Goal: Task Accomplishment & Management: Manage account settings

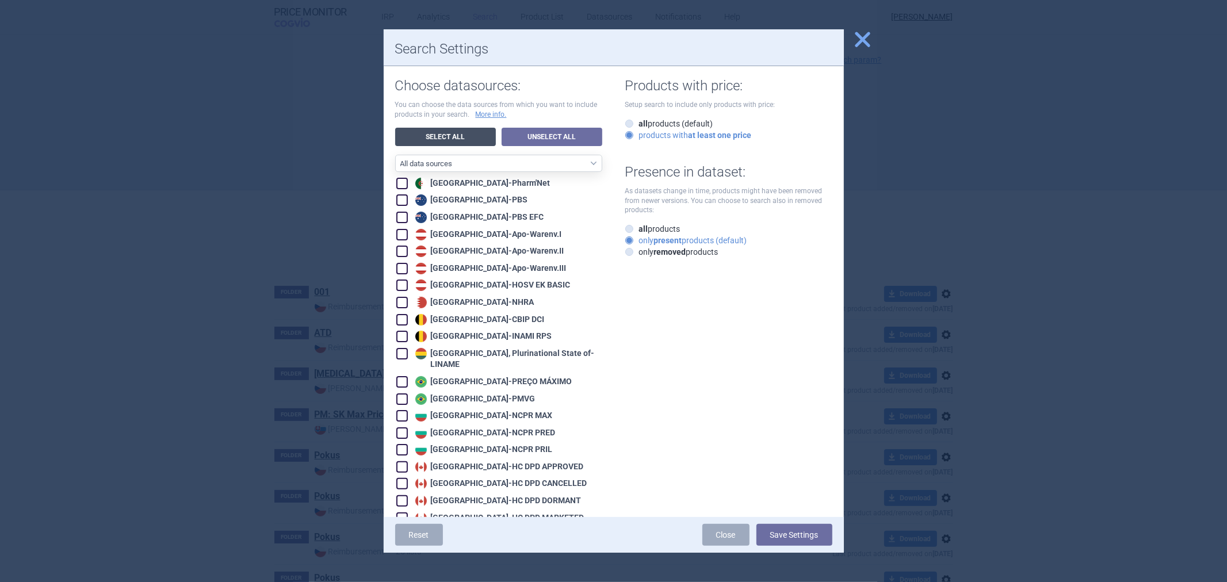
click at [475, 136] on link "Select All" at bounding box center [445, 137] width 101 height 18
checkbox input "true"
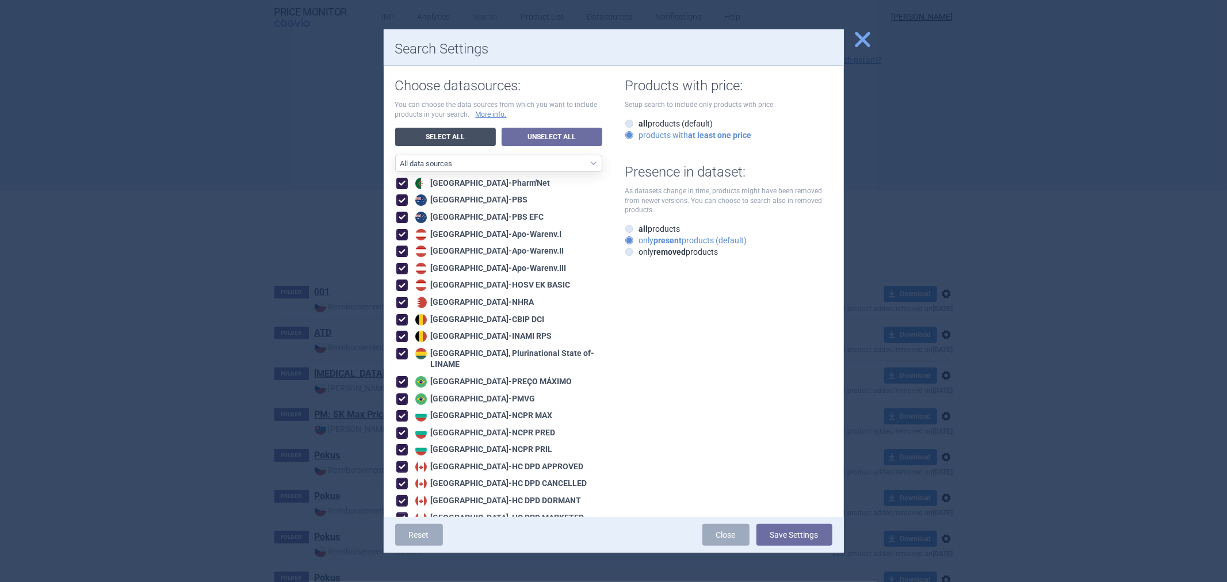
checkbox input "true"
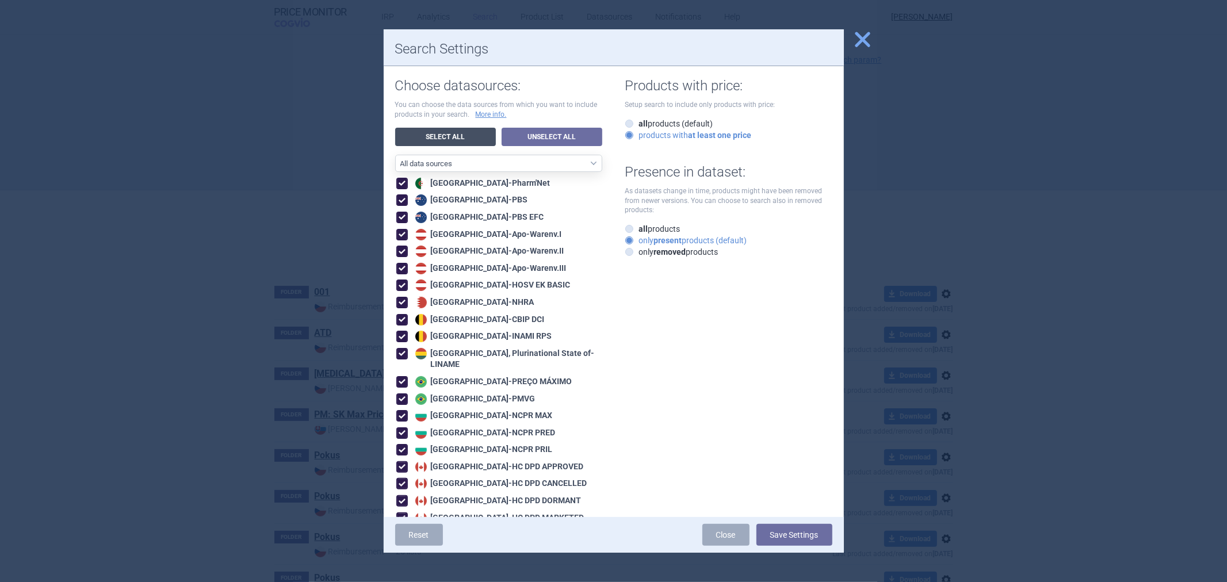
checkbox input "true"
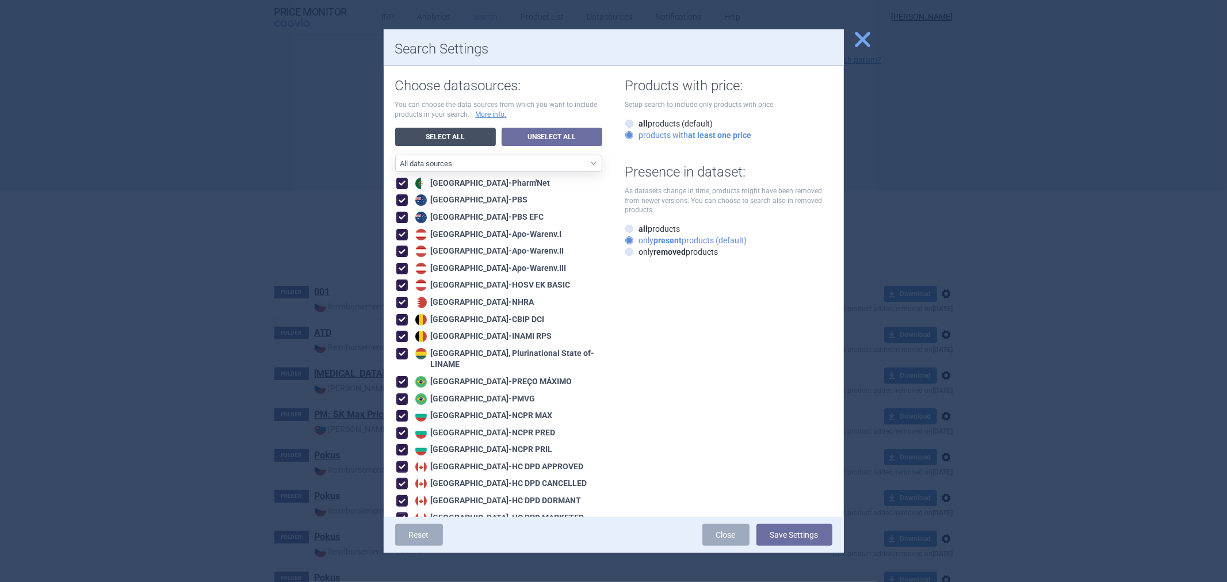
checkbox input "true"
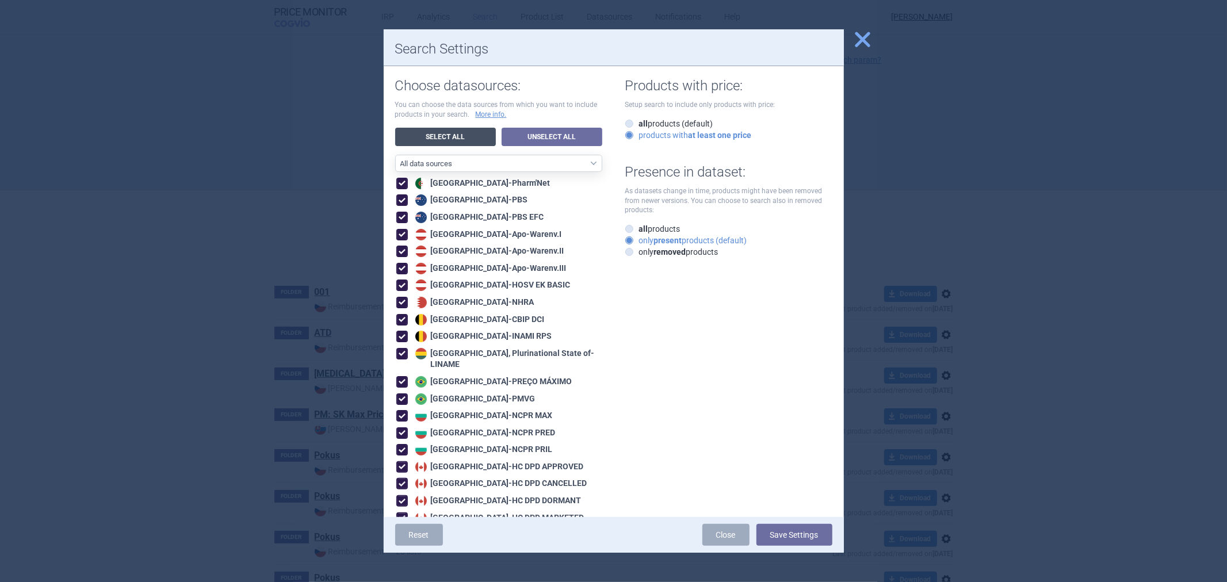
checkbox input "true"
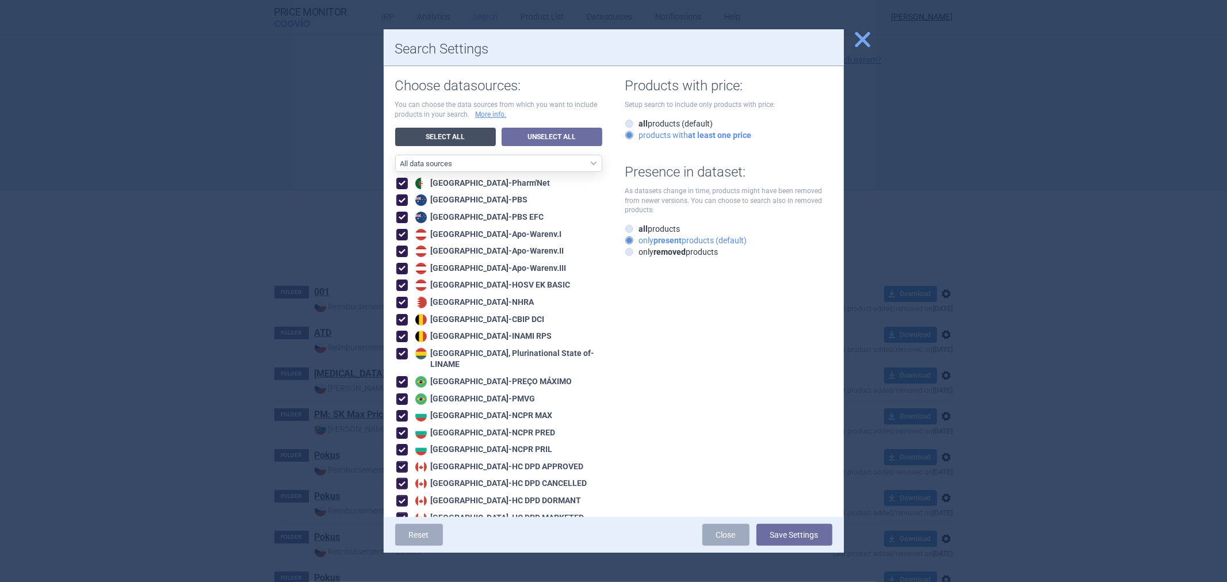
checkbox input "true"
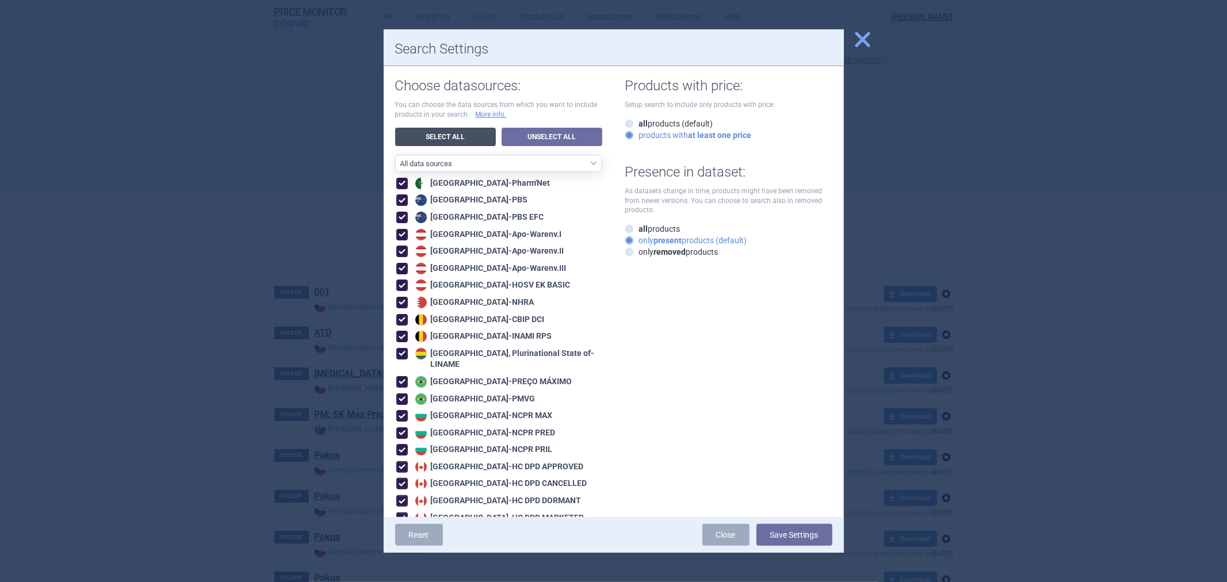
checkbox input "true"
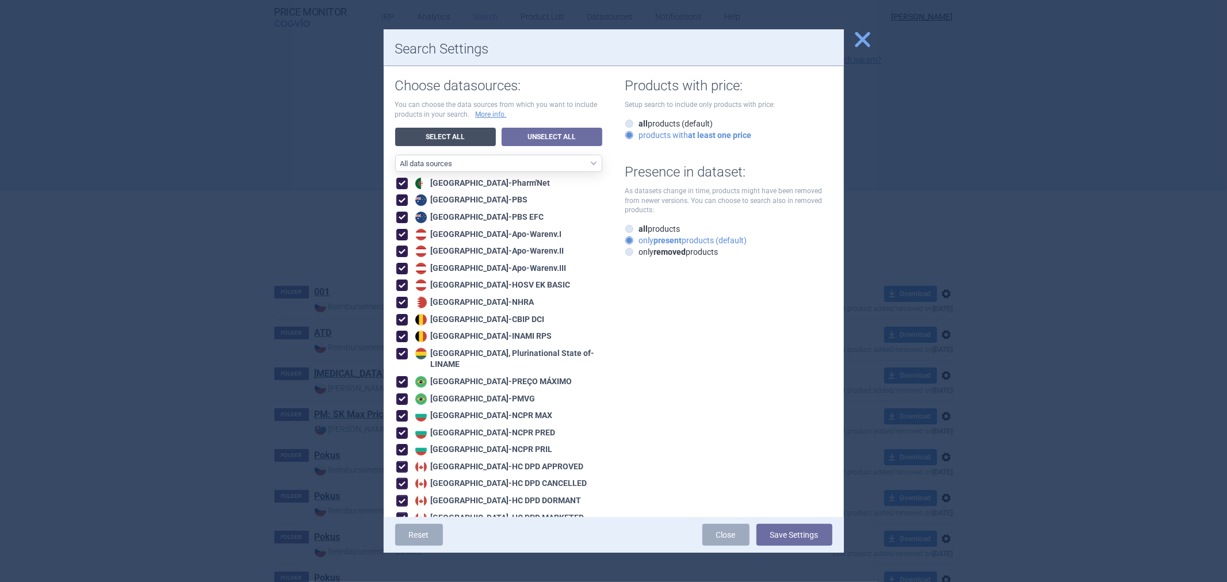
checkbox input "true"
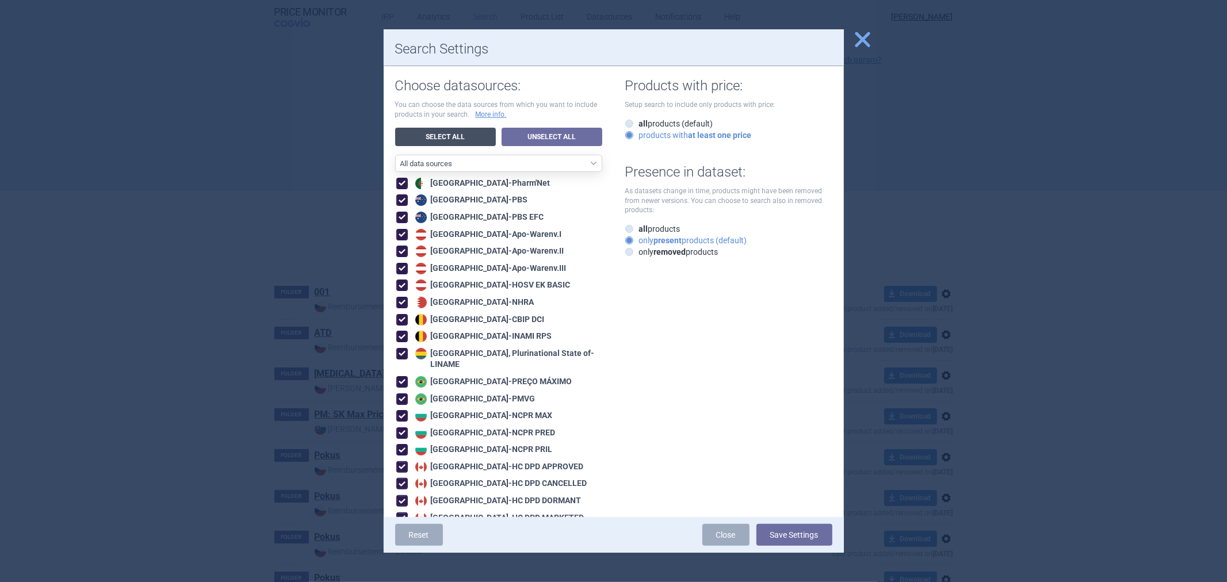
checkbox input "true"
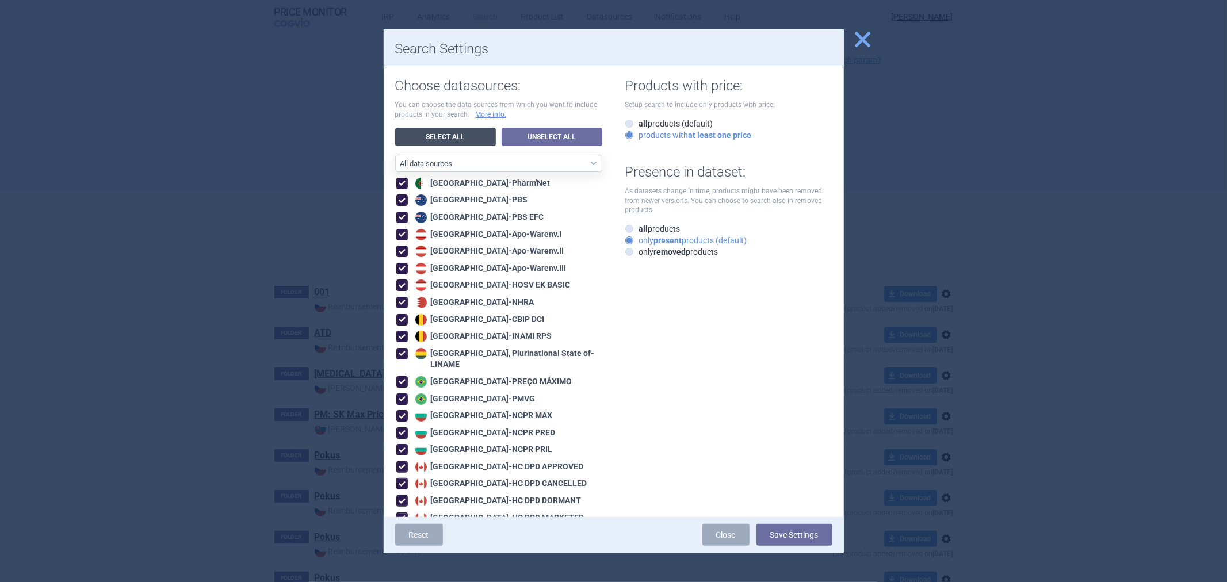
checkbox input "true"
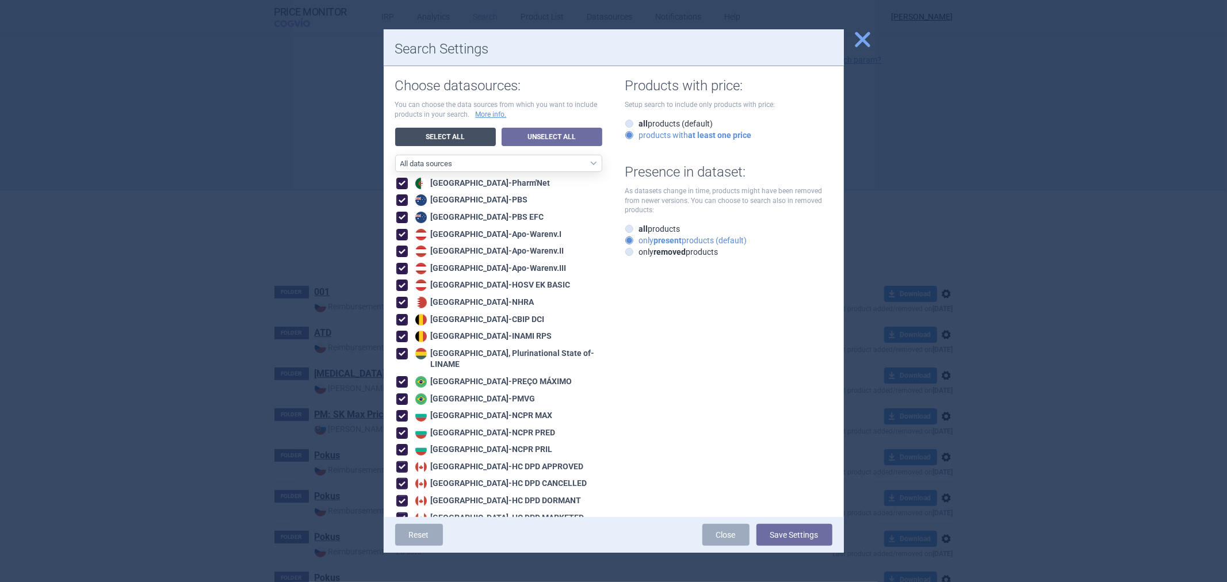
checkbox input "true"
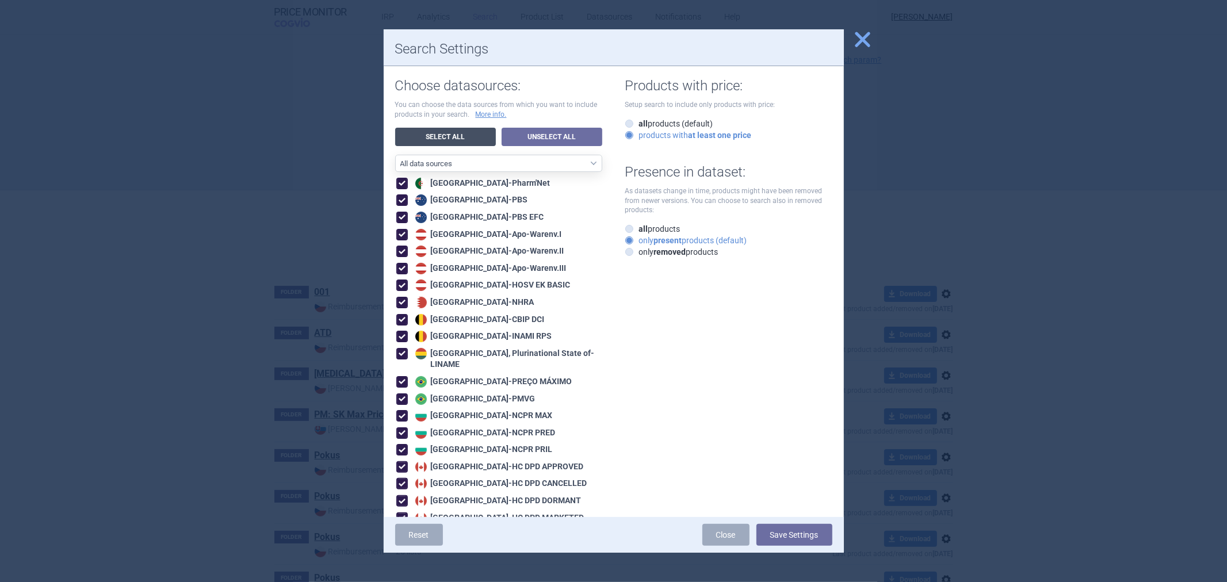
checkbox input "true"
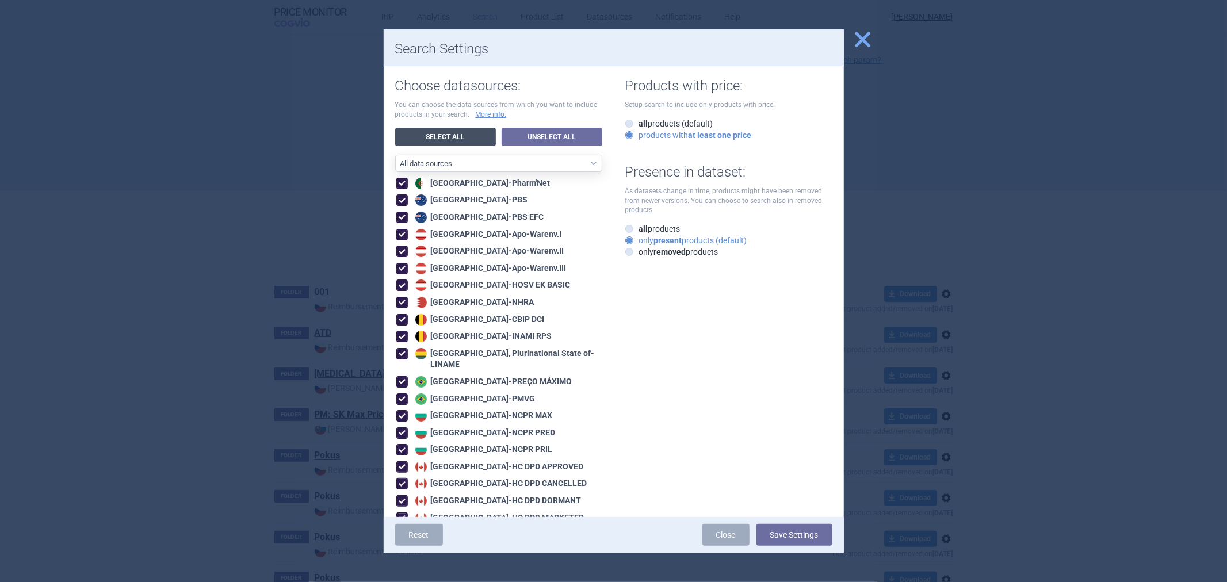
checkbox input "true"
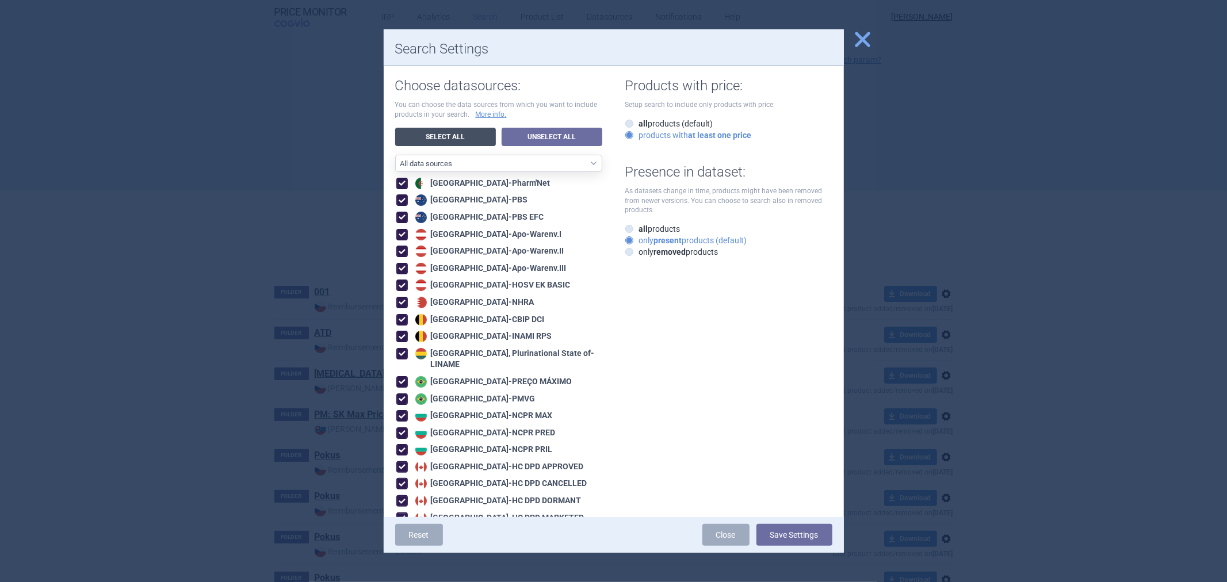
checkbox input "true"
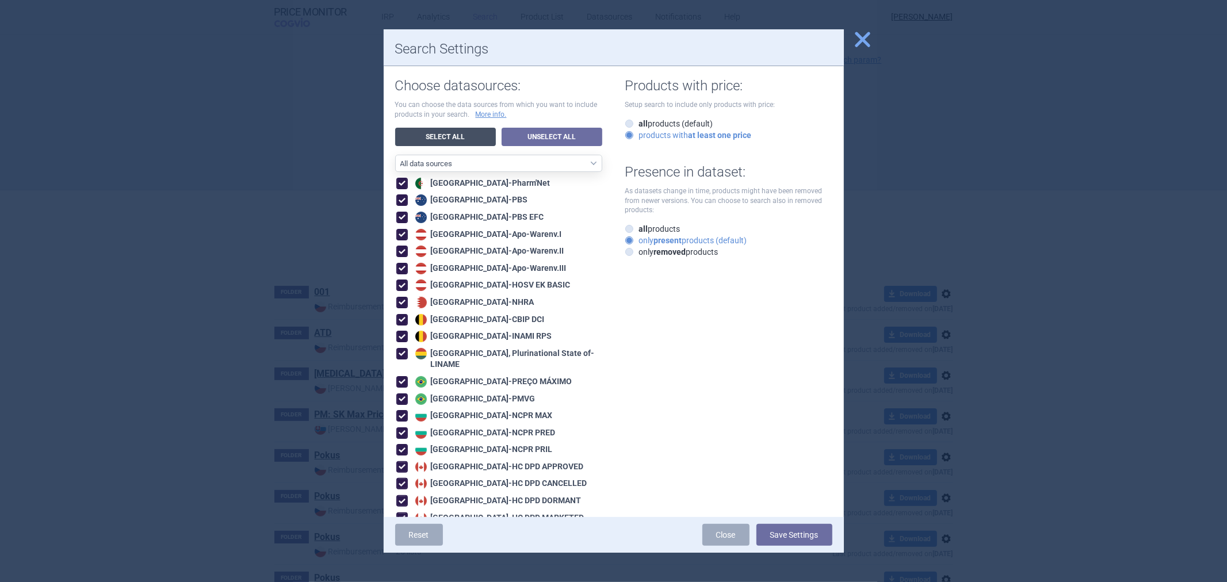
checkbox input "true"
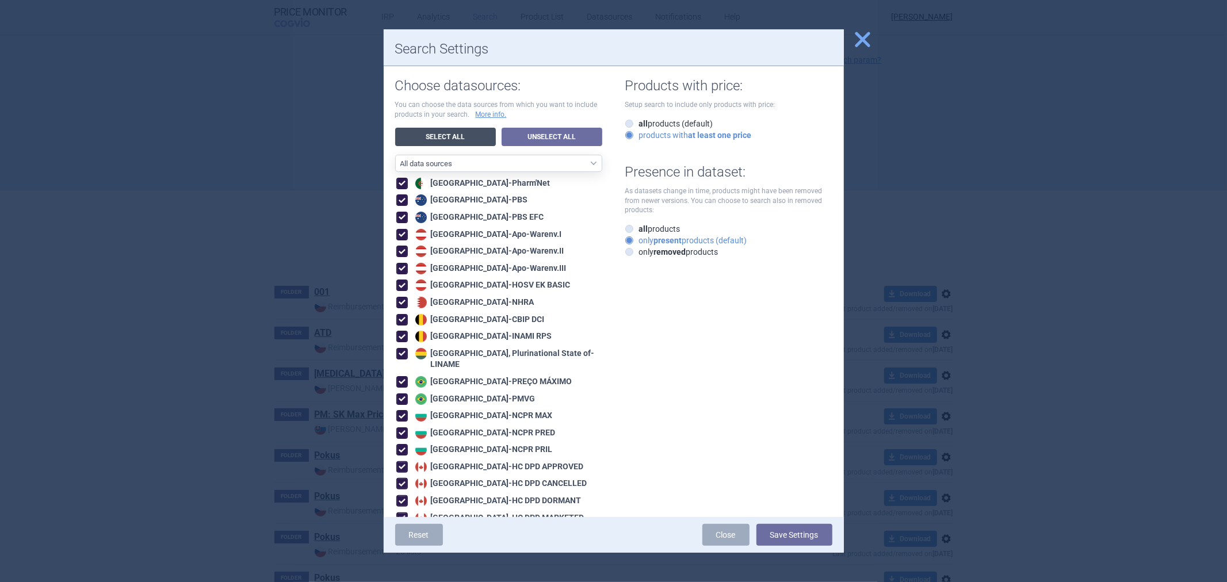
checkbox input "true"
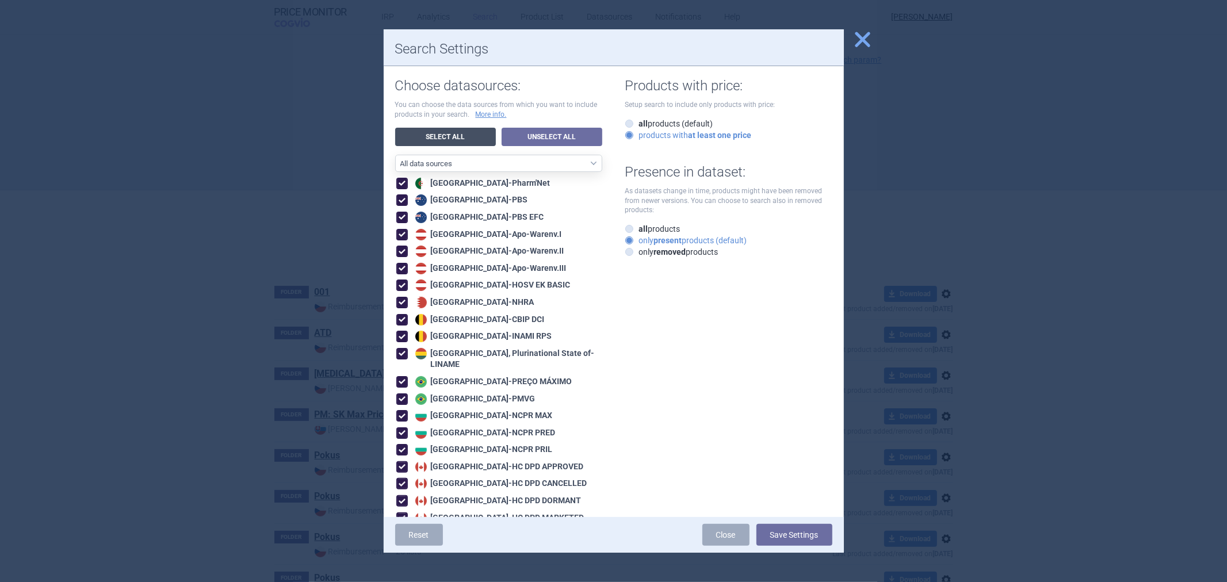
checkbox input "true"
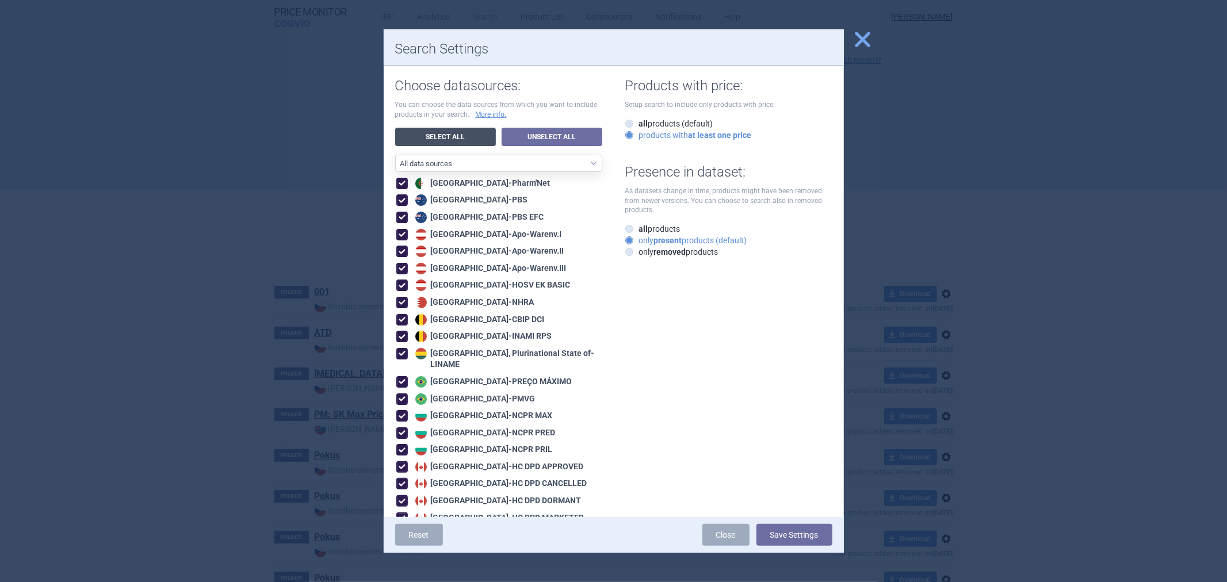
checkbox input "true"
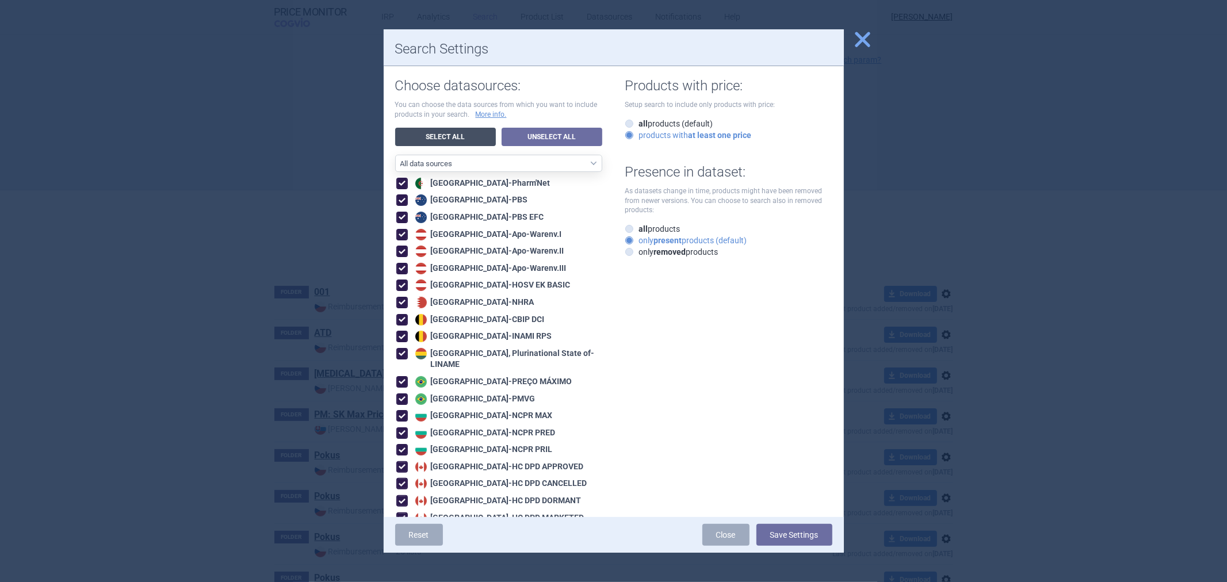
checkbox input "true"
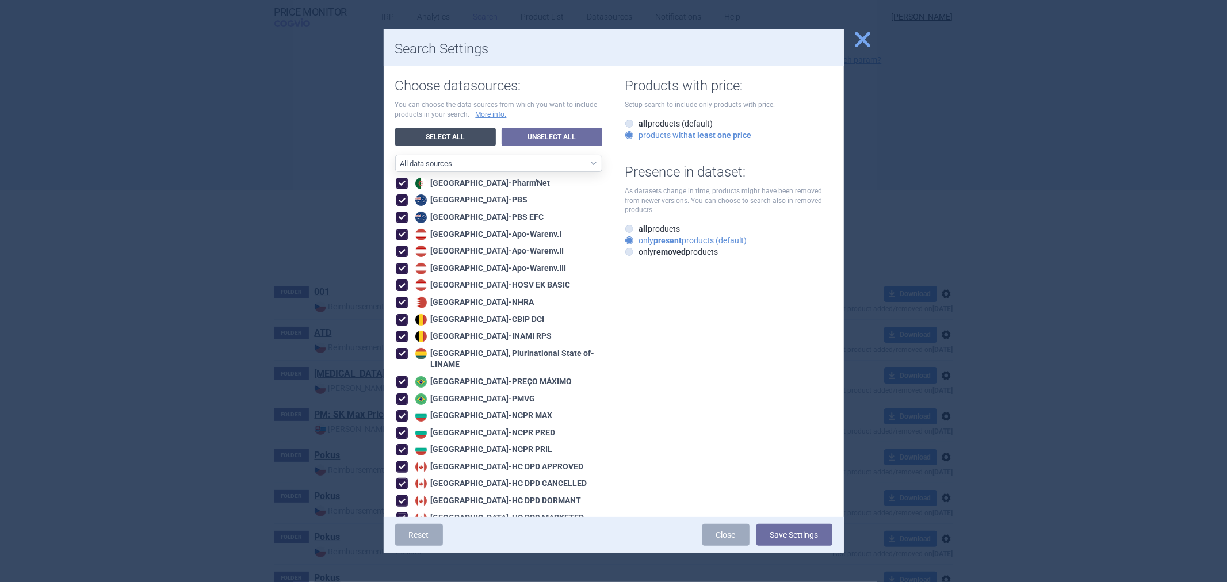
checkbox input "true"
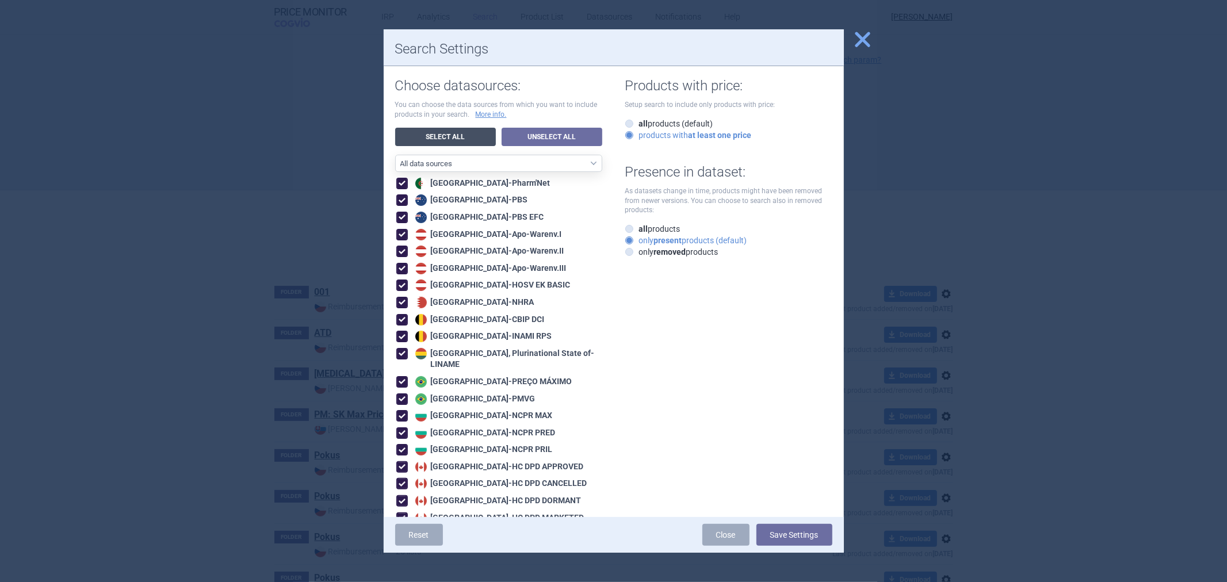
checkbox input "true"
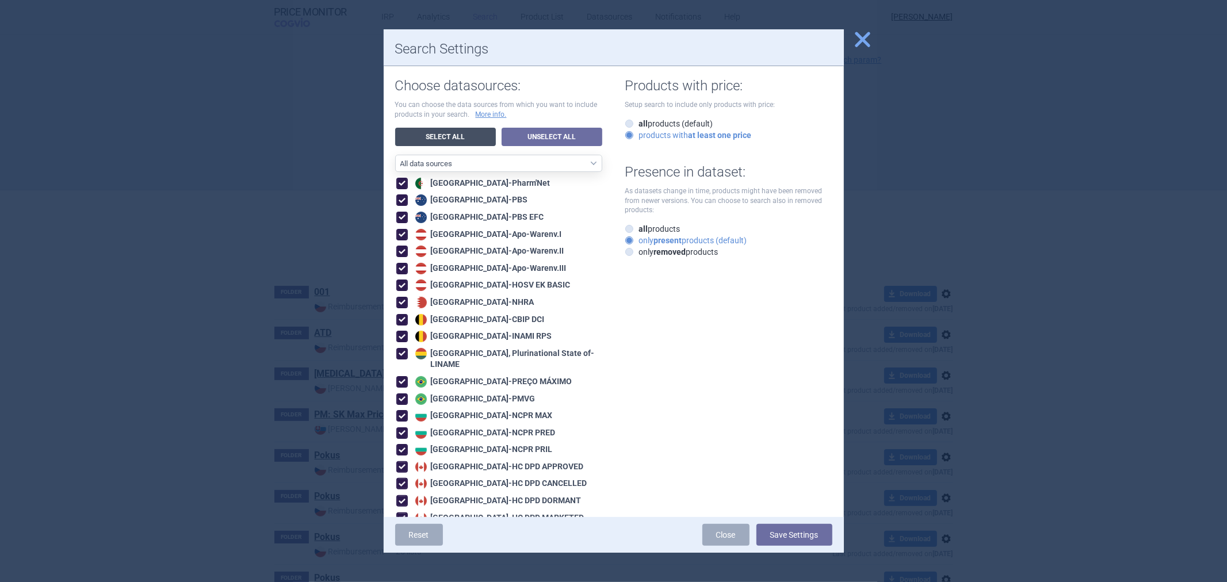
checkbox input "true"
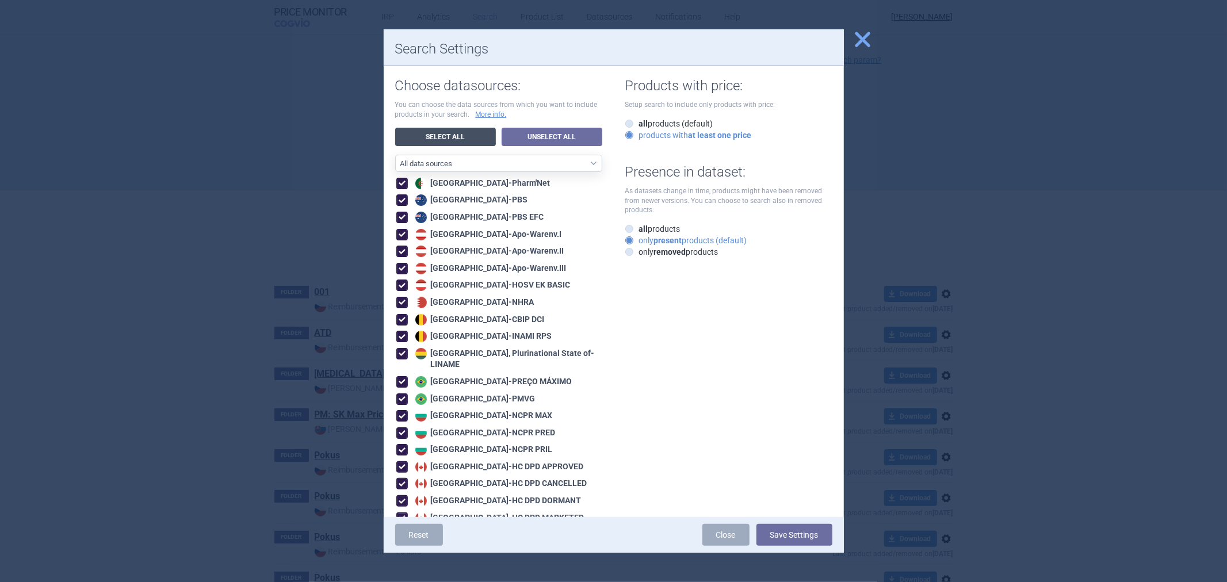
checkbox input "true"
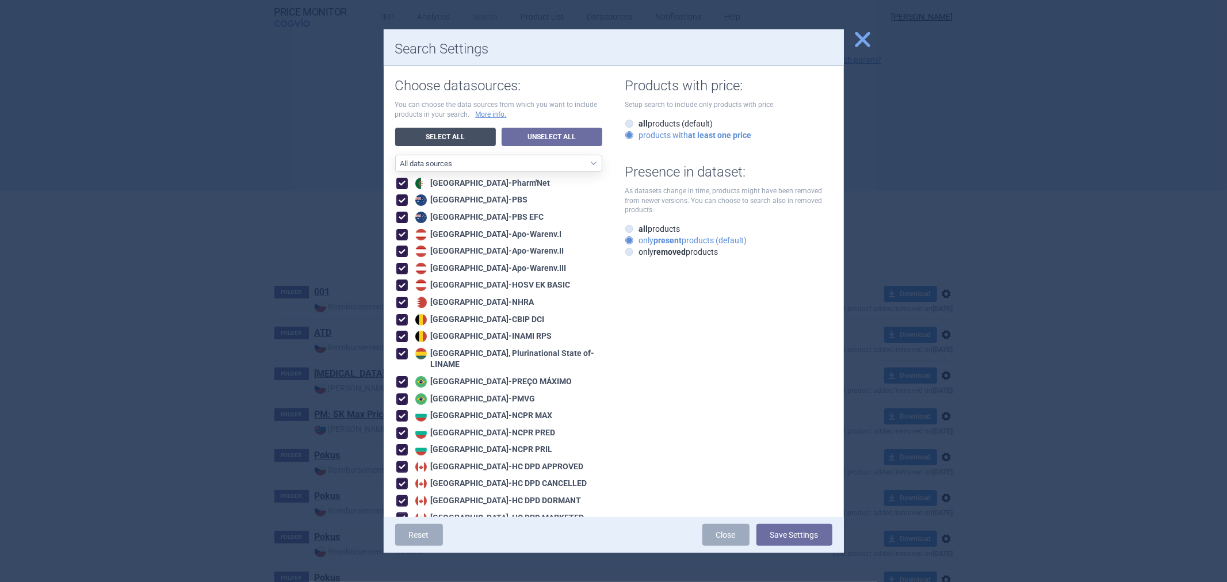
checkbox input "true"
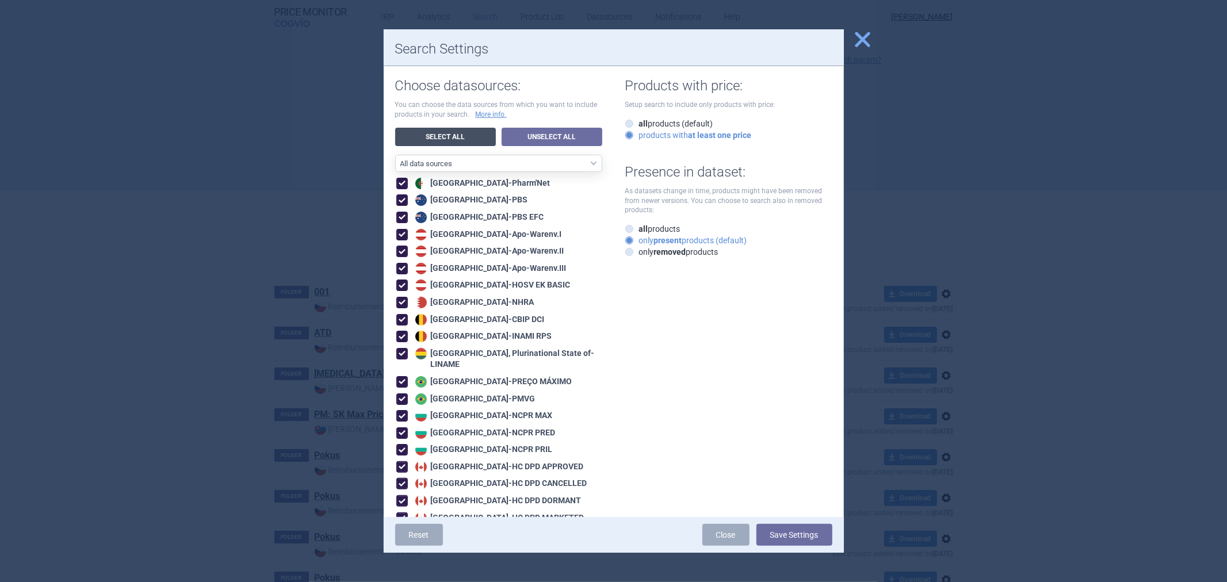
checkbox input "true"
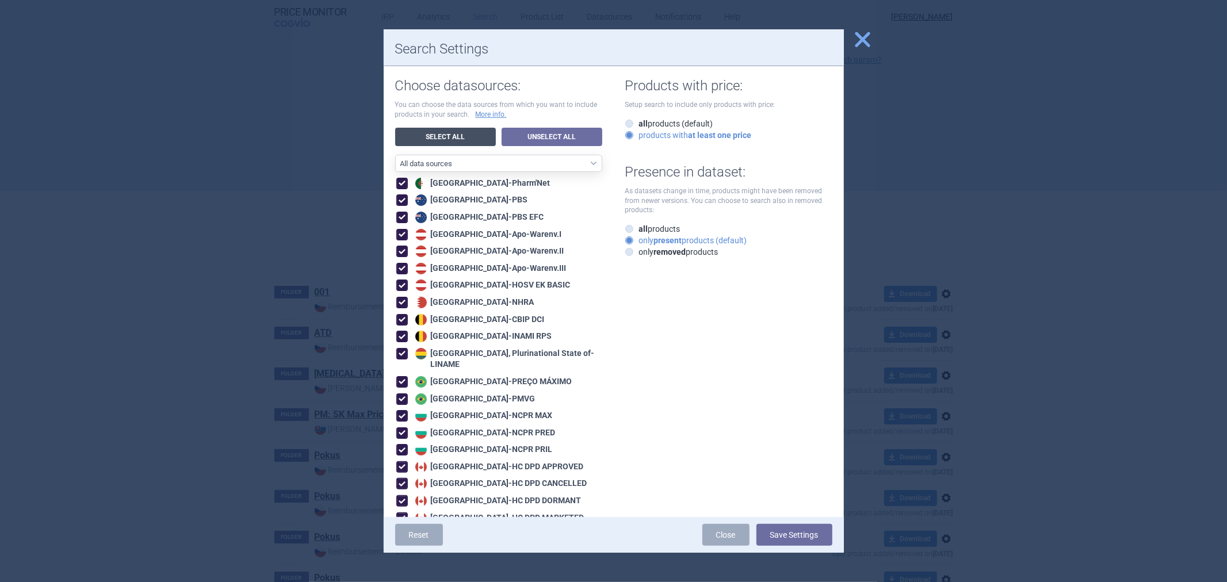
checkbox input "true"
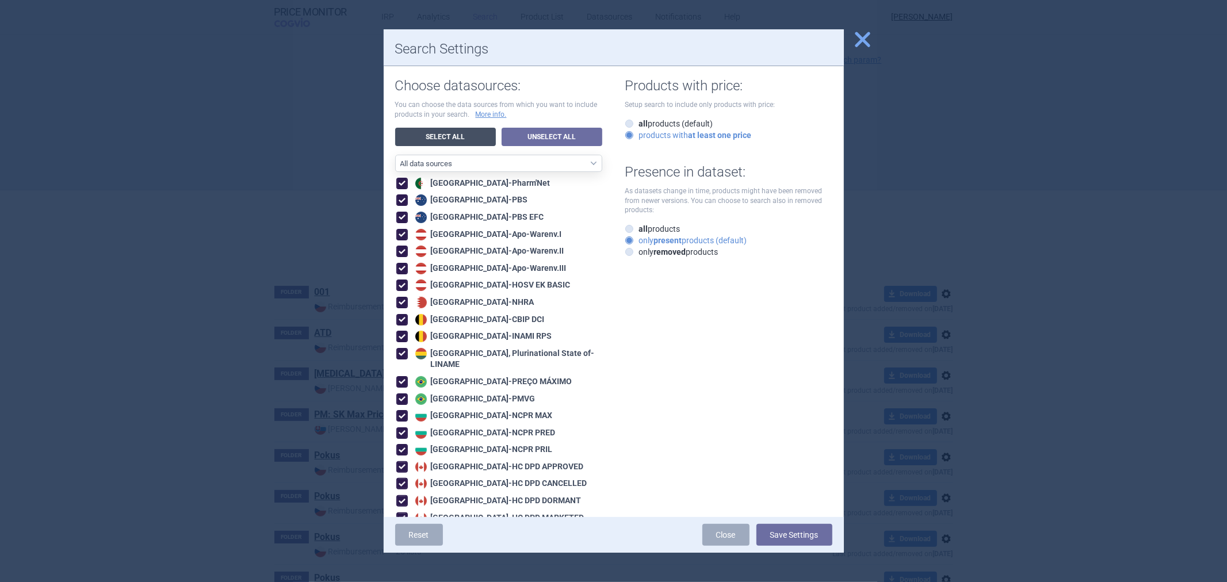
checkbox input "true"
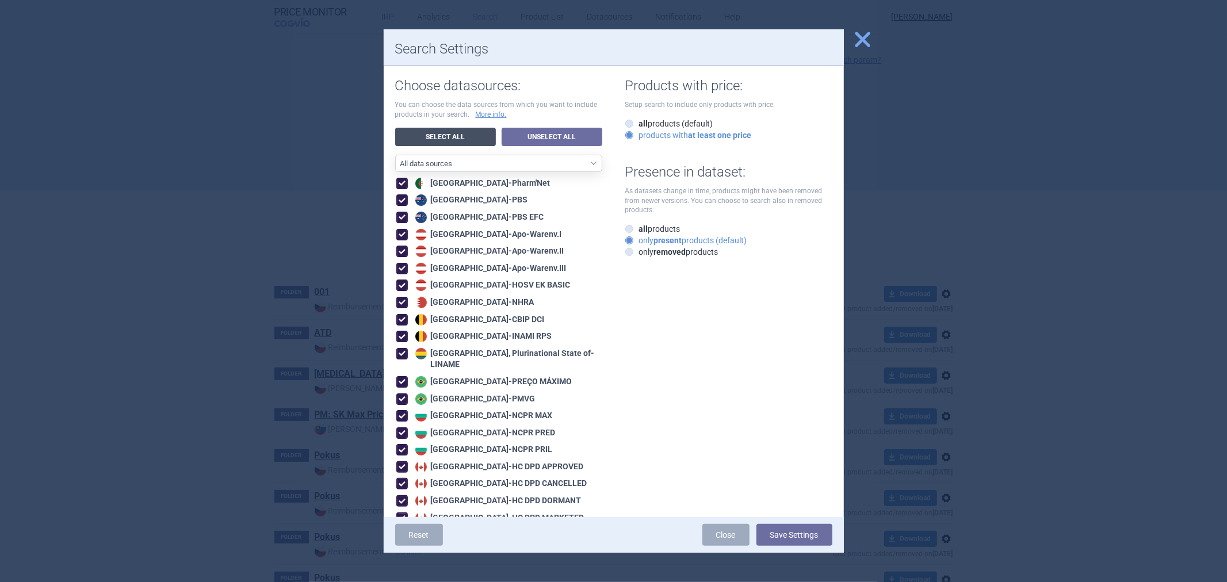
checkbox input "true"
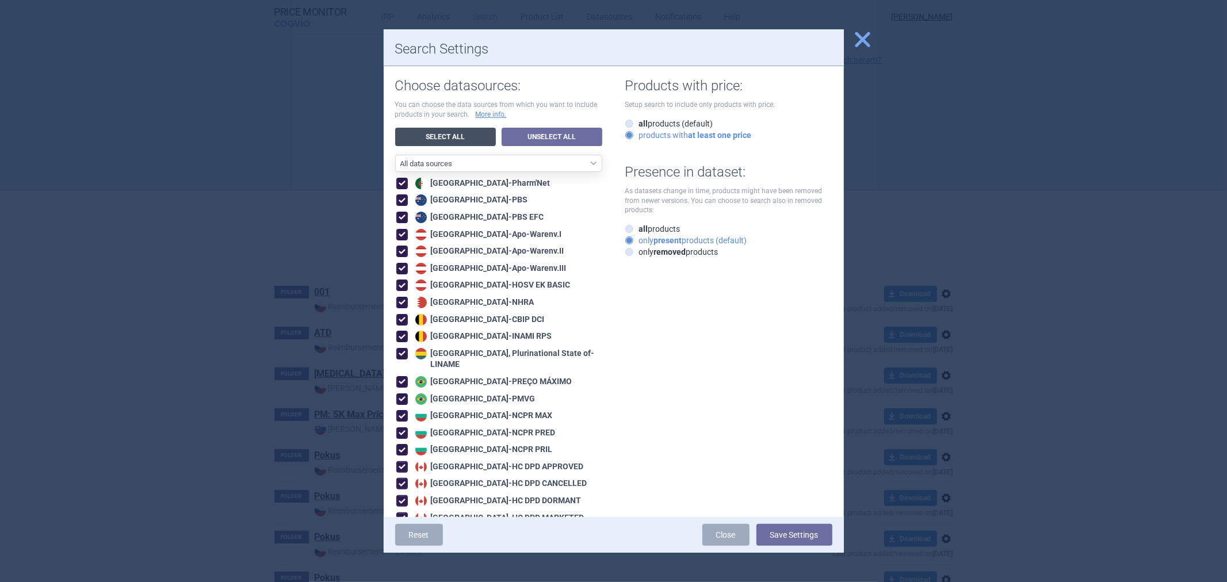
checkbox input "true"
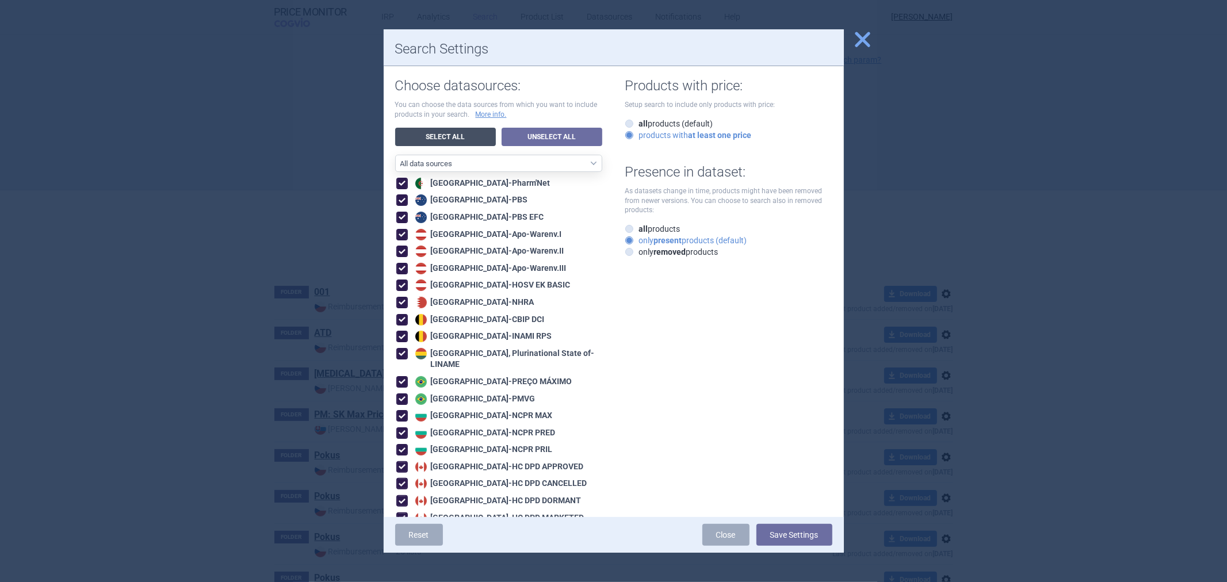
checkbox input "true"
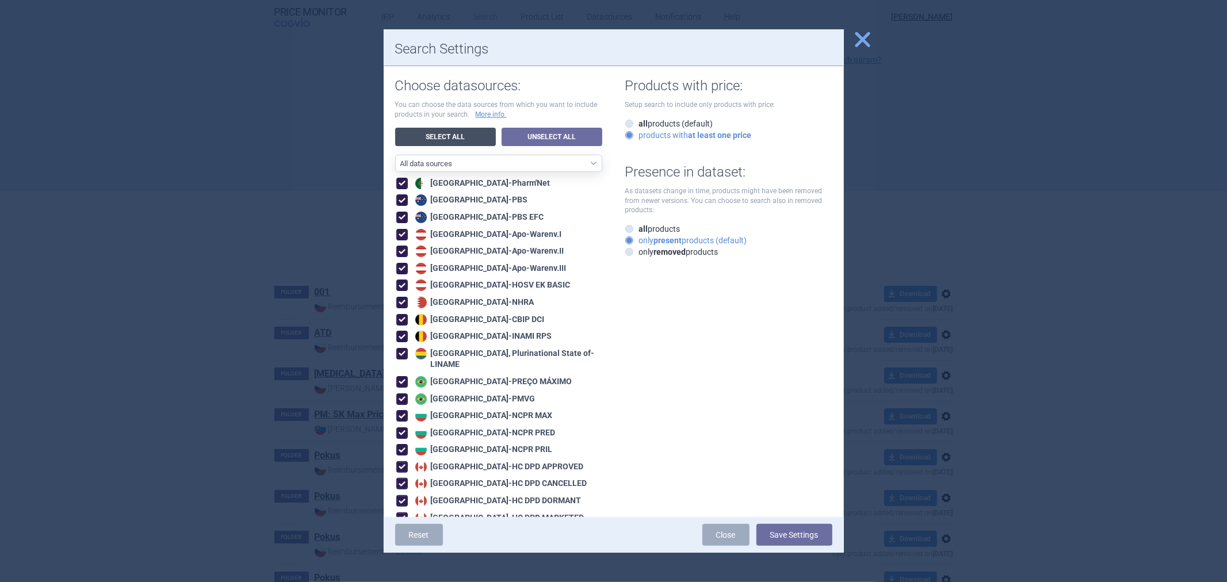
checkbox input "true"
click at [785, 530] on button "Save Settings" at bounding box center [795, 535] width 76 height 22
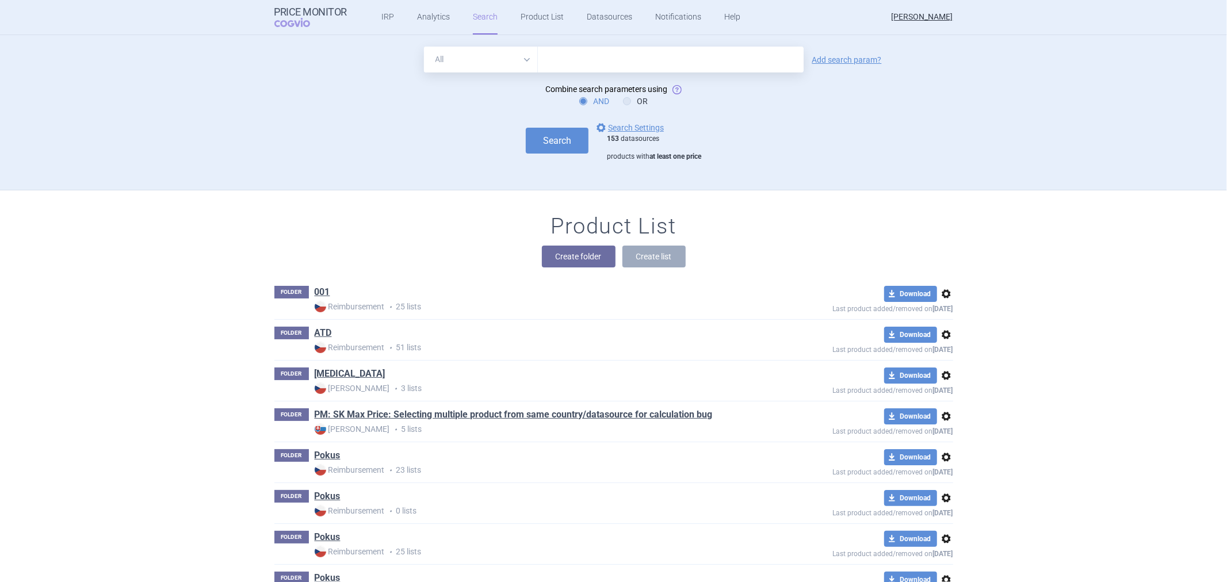
click at [629, 58] on input "text" at bounding box center [671, 60] width 266 height 26
type input "alutard"
click at [526, 128] on button "Search" at bounding box center [557, 141] width 63 height 26
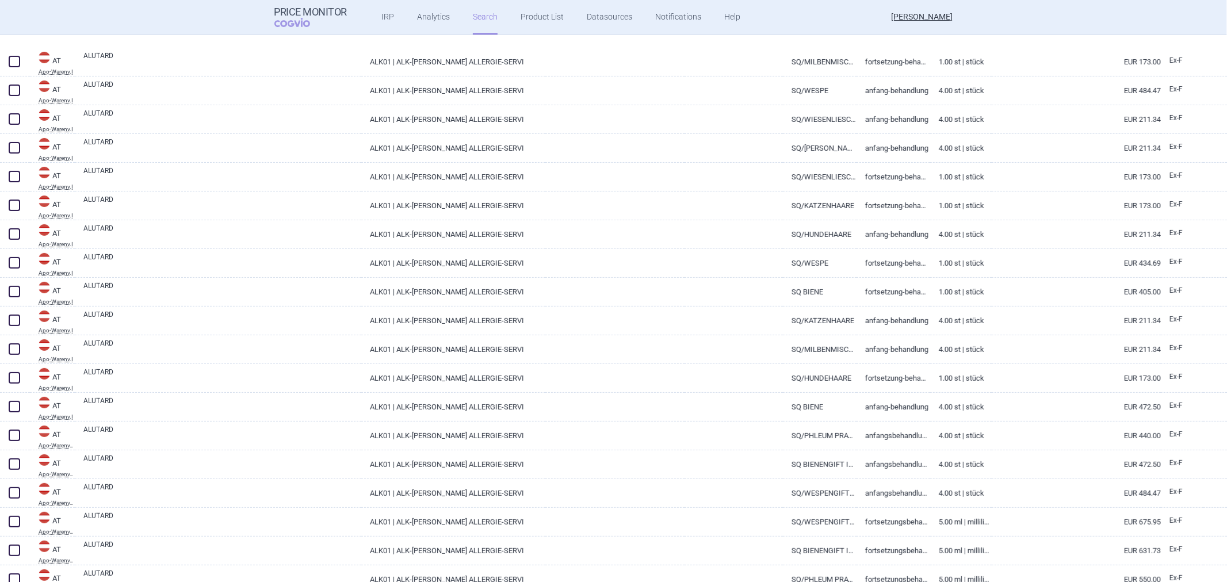
scroll to position [64, 0]
